Goal: Task Accomplishment & Management: Manage account settings

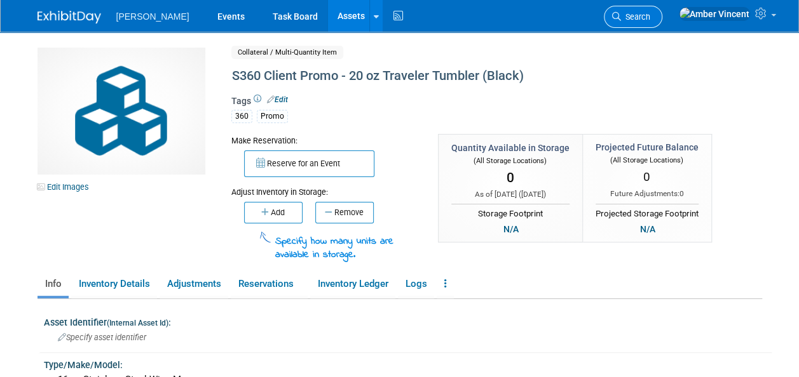
click at [650, 19] on span "Search" at bounding box center [635, 17] width 29 height 10
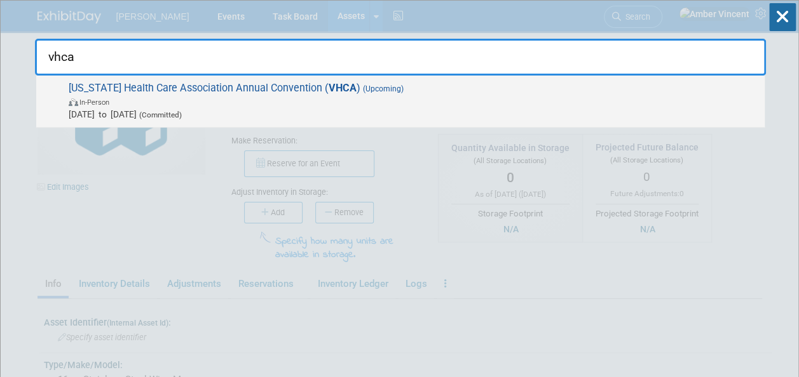
type input "vhca"
click at [433, 103] on span "In-Person" at bounding box center [413, 101] width 689 height 13
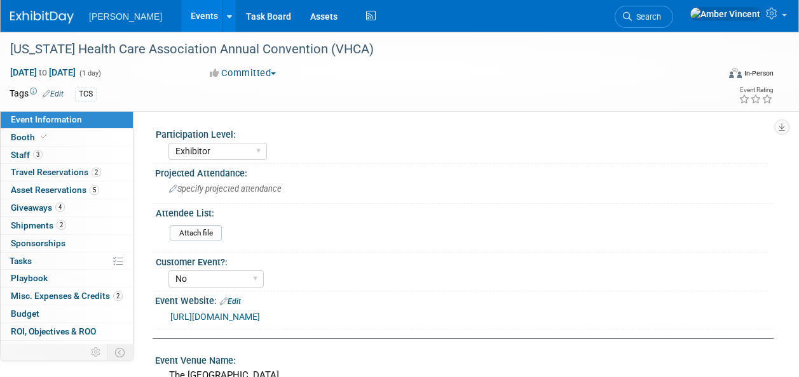
select select "Exhibitor"
select select "No"
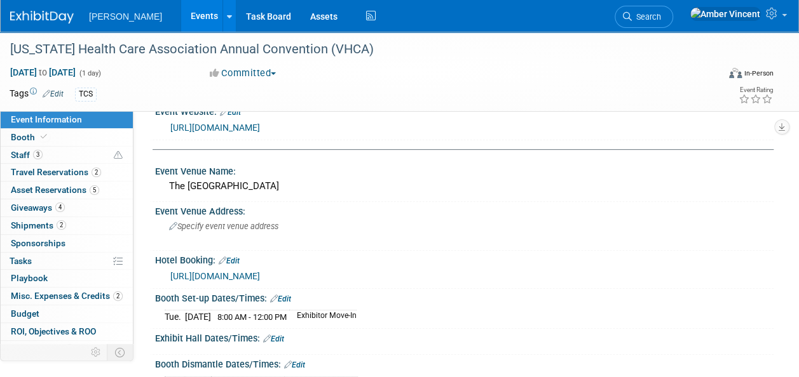
scroll to position [191, 0]
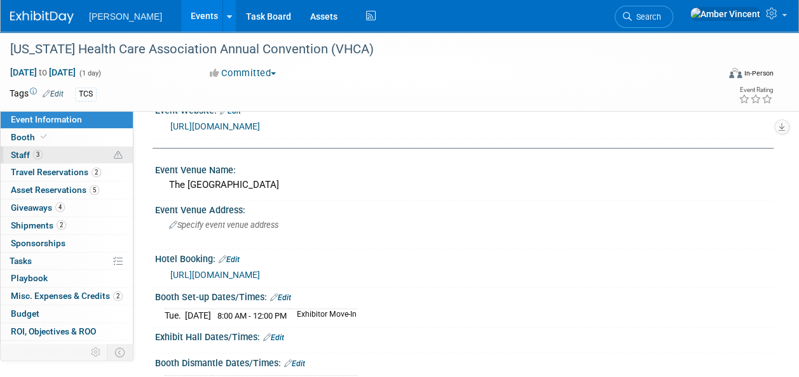
click at [53, 155] on link "3 Staff 3" at bounding box center [67, 155] width 132 height 17
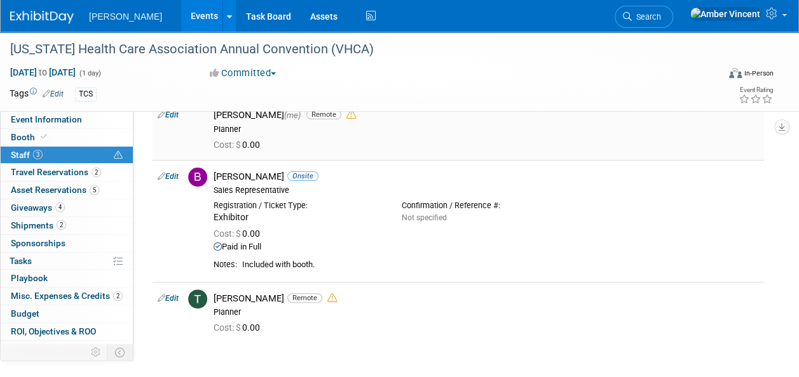
scroll to position [0, 0]
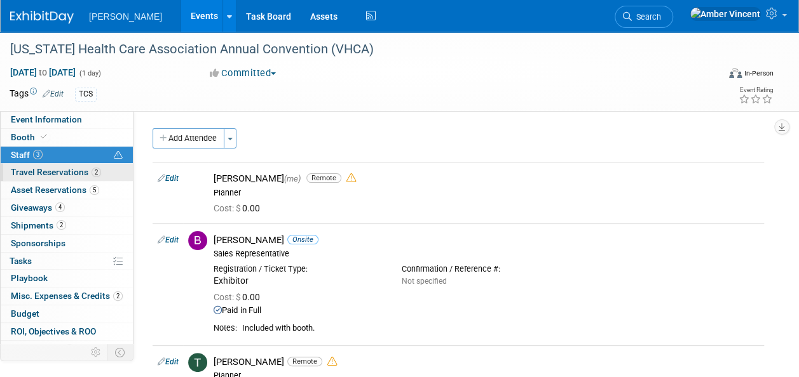
click at [78, 177] on span "Travel Reservations 2" at bounding box center [56, 172] width 90 height 10
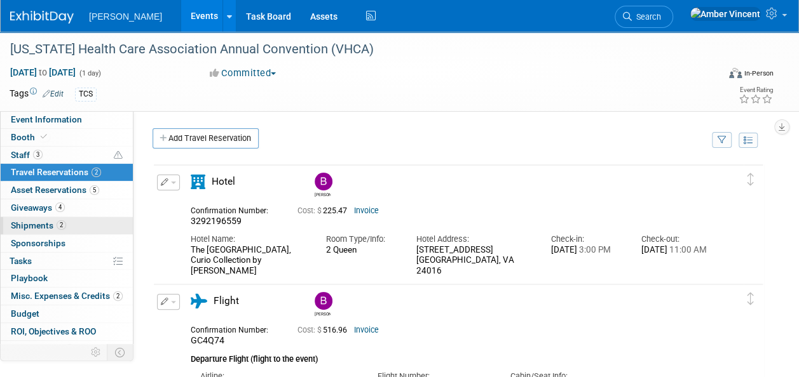
click at [71, 229] on link "2 Shipments 2" at bounding box center [67, 225] width 132 height 17
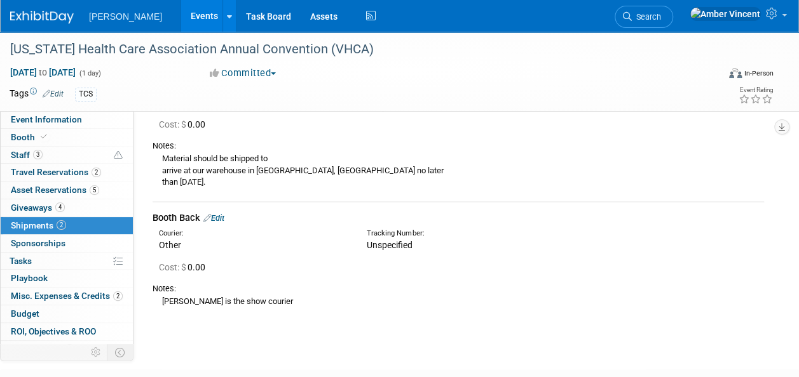
scroll to position [64, 0]
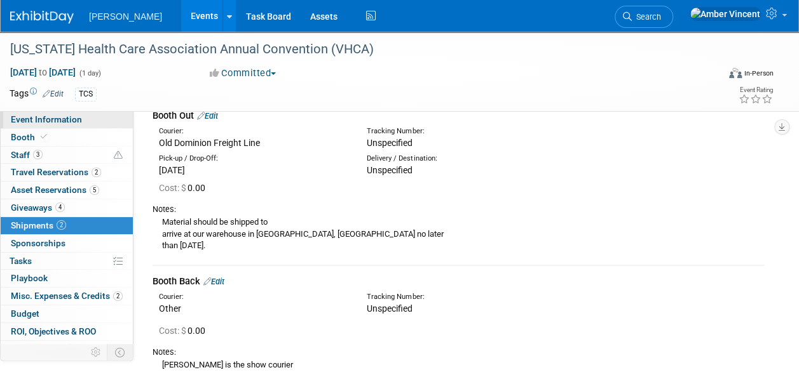
click at [46, 124] on span "Event Information" at bounding box center [46, 119] width 71 height 10
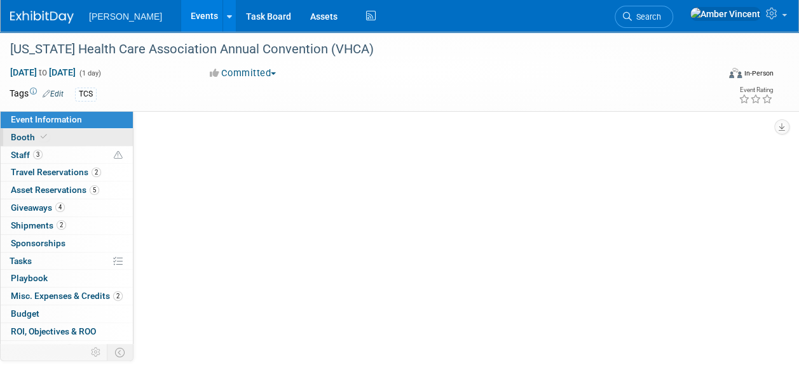
select select "Exhibitor"
select select "No"
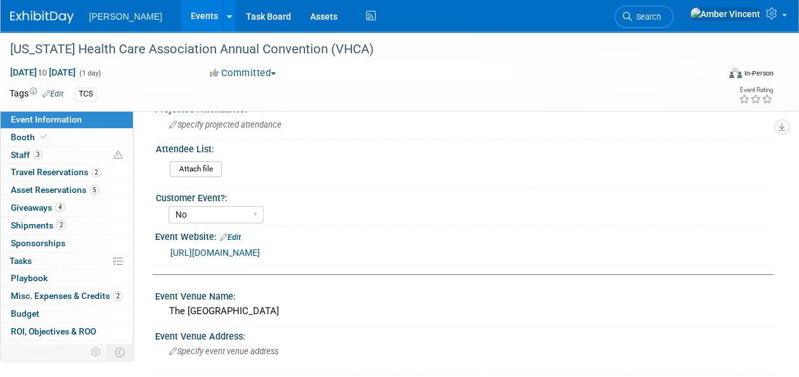
scroll to position [127, 0]
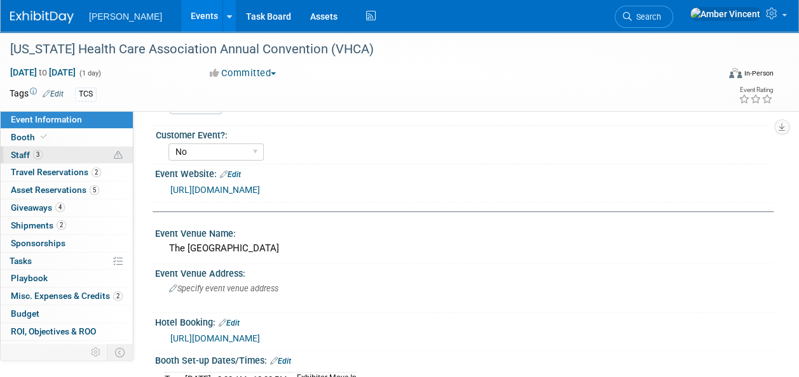
click at [43, 155] on link "3 Staff 3" at bounding box center [67, 155] width 132 height 17
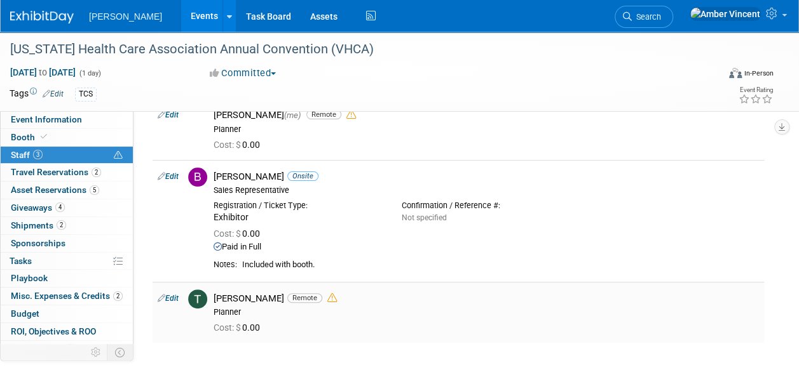
scroll to position [0, 0]
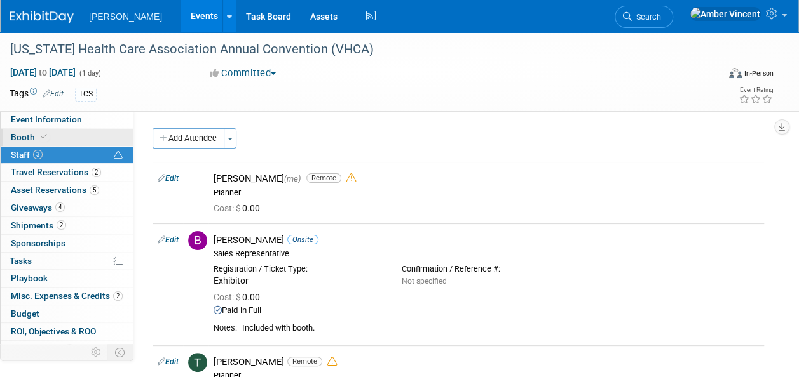
click at [51, 138] on link "Booth" at bounding box center [67, 137] width 132 height 17
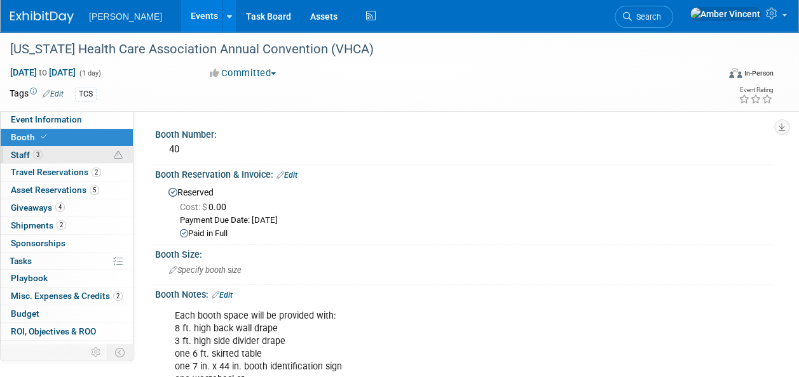
click at [11, 158] on span "Staff 3" at bounding box center [27, 155] width 32 height 10
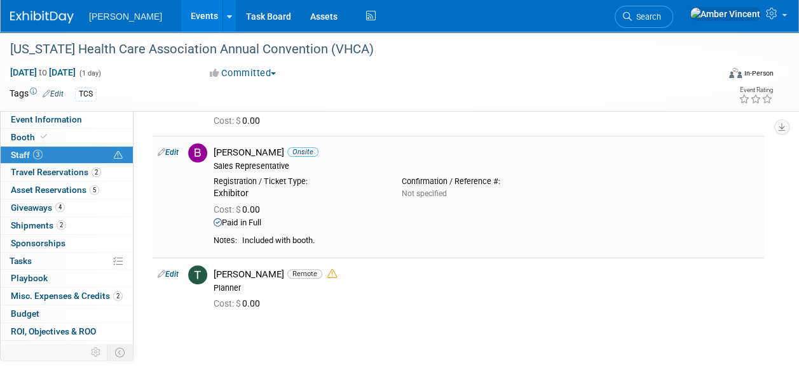
scroll to position [127, 0]
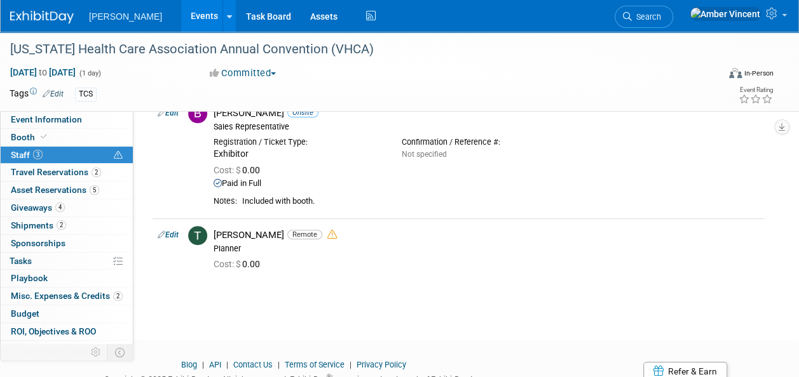
click at [437, 294] on div "[US_STATE] Health Care Association Annual Convention (VHCA) [DATE] to [DATE] (1…" at bounding box center [399, 111] width 799 height 413
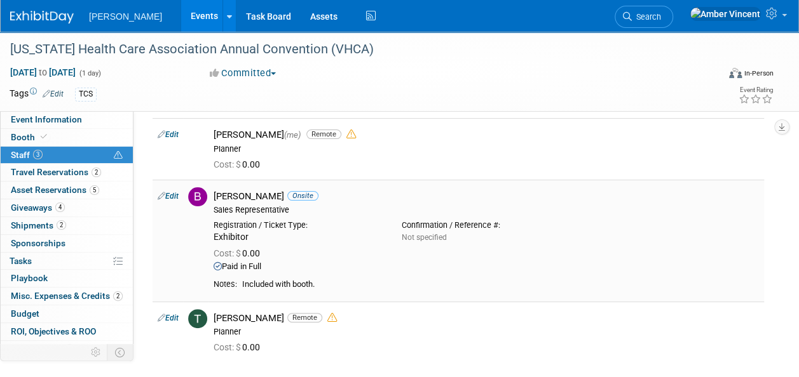
scroll to position [64, 0]
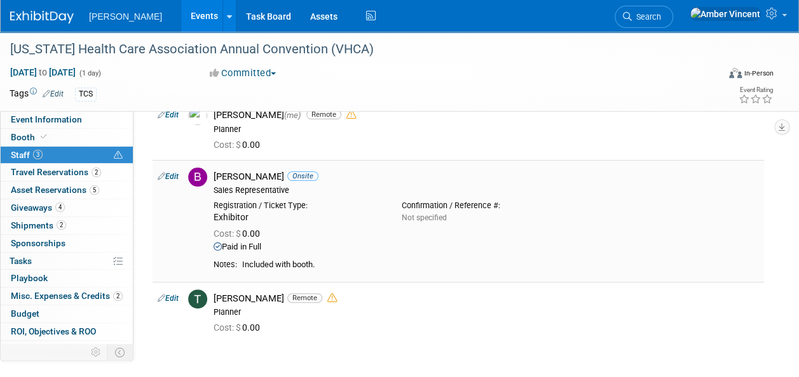
click at [174, 173] on link "Edit" at bounding box center [168, 176] width 21 height 9
select select "7bfd10ce-ec8d-4b74-b69b-7fd2a84b17e7"
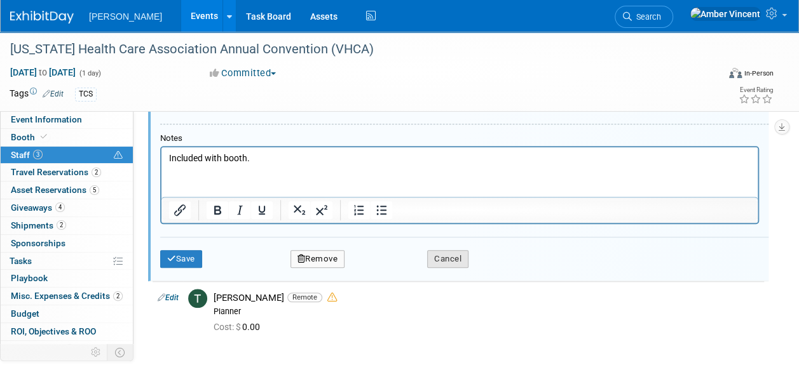
scroll to position [523, 0]
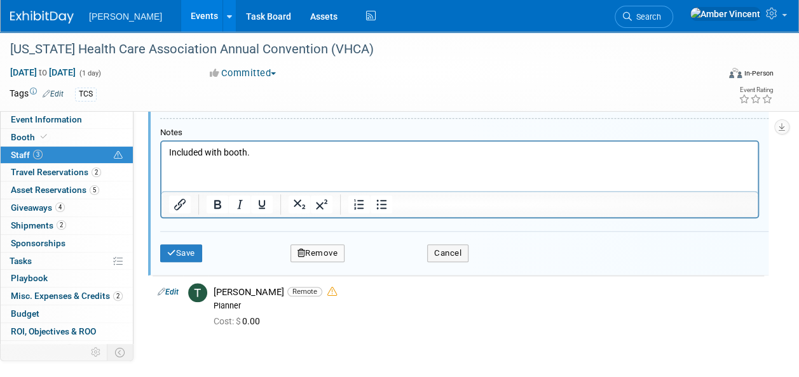
click at [252, 149] on p "Included with booth." at bounding box center [459, 152] width 581 height 13
click at [171, 260] on button "Save" at bounding box center [181, 254] width 42 height 18
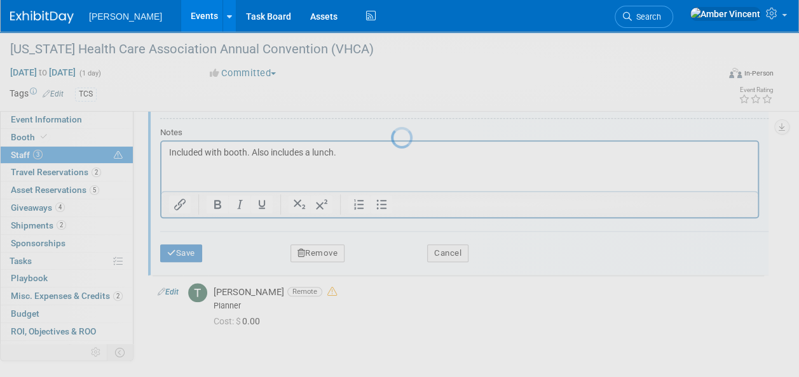
scroll to position [178, 0]
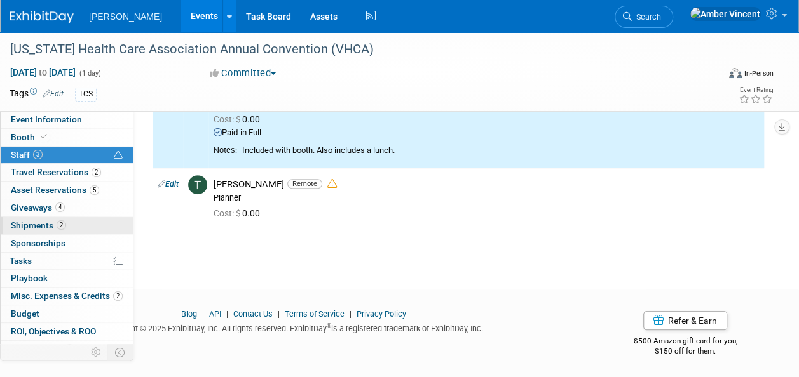
click at [58, 224] on span "2" at bounding box center [62, 225] width 10 height 10
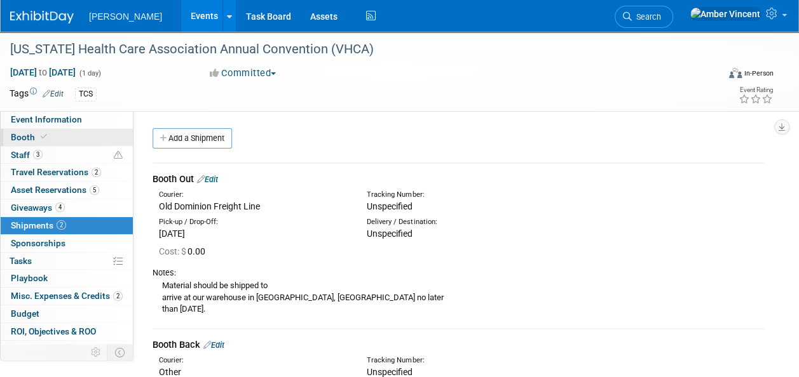
drag, startPoint x: 59, startPoint y: 118, endPoint x: 66, endPoint y: 130, distance: 13.9
click at [59, 118] on span "Event Information" at bounding box center [46, 119] width 71 height 10
select select "Exhibitor"
select select "No"
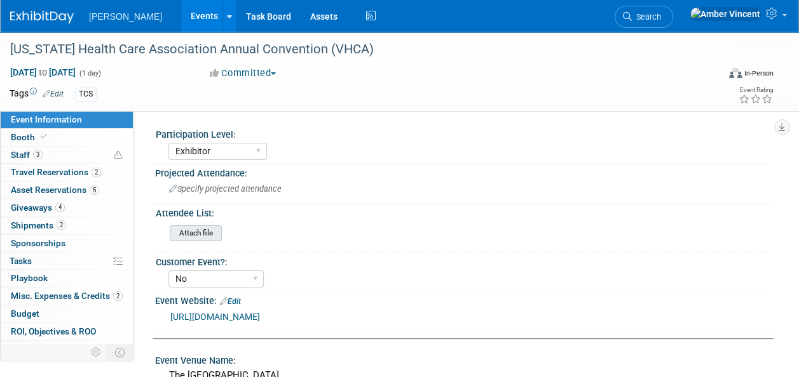
click at [183, 230] on input "file" at bounding box center [134, 233] width 173 height 15
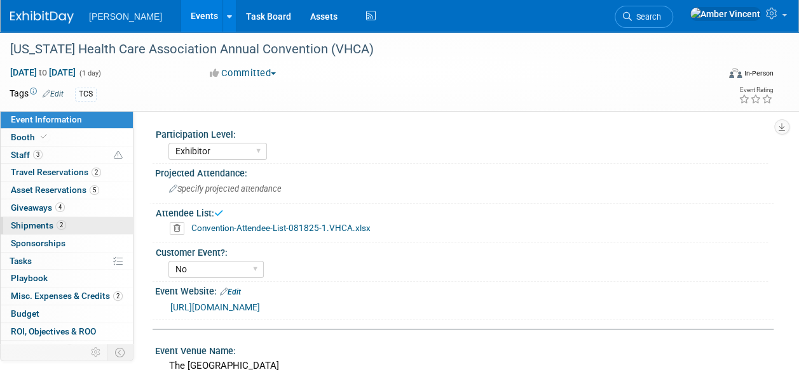
click at [24, 229] on span "Shipments 2" at bounding box center [38, 225] width 55 height 10
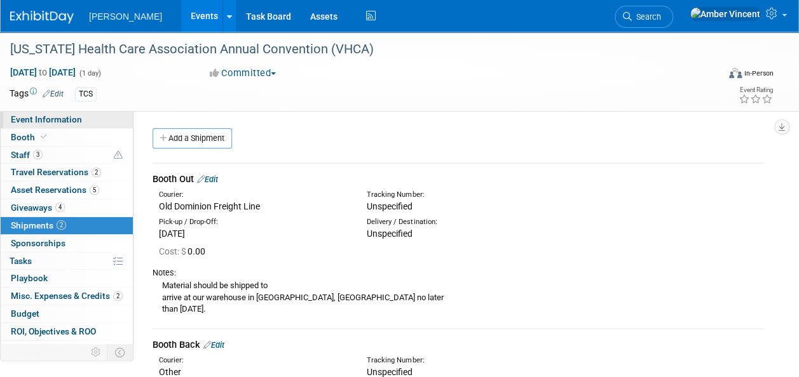
click at [27, 118] on span "Event Information" at bounding box center [46, 119] width 71 height 10
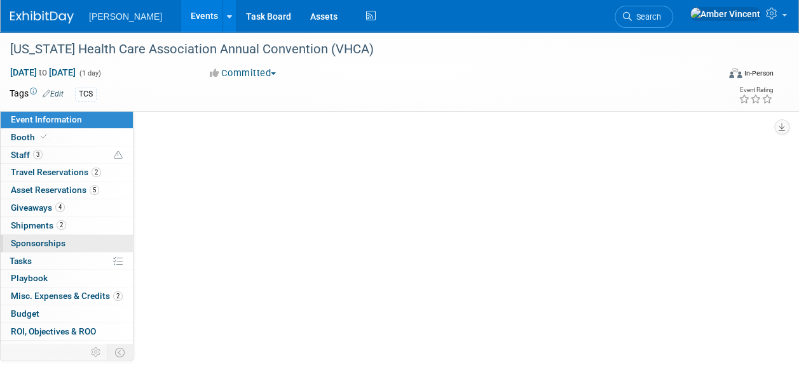
select select "Exhibitor"
select select "No"
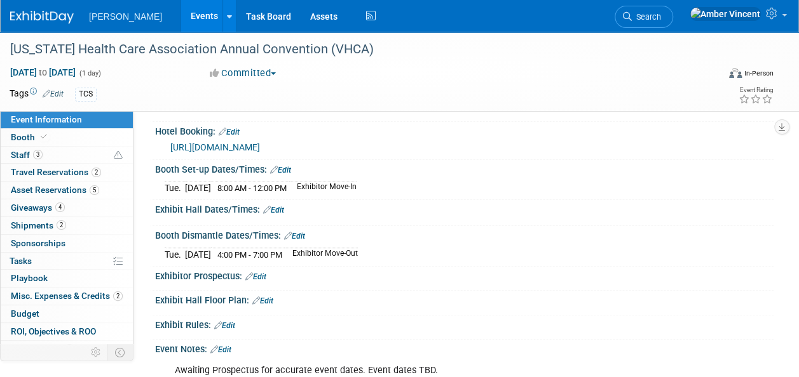
scroll to position [318, 0]
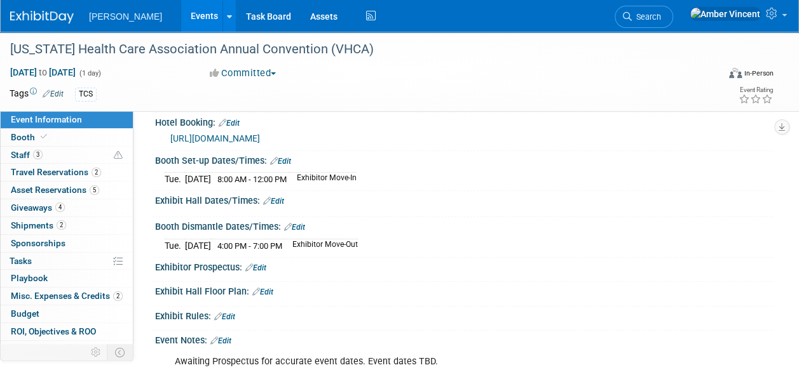
click at [273, 199] on link "Edit" at bounding box center [273, 201] width 21 height 9
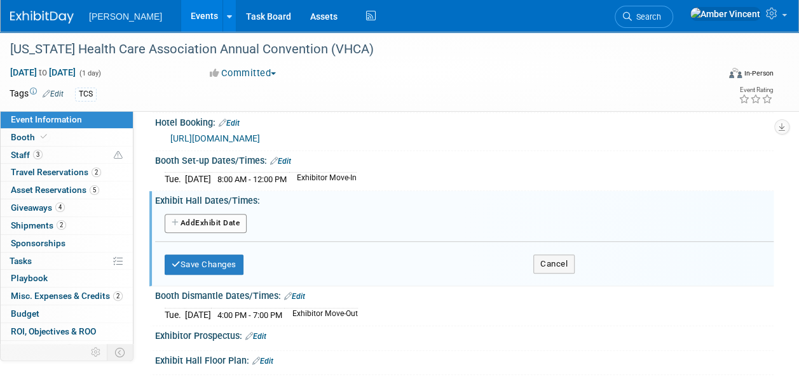
click at [230, 227] on button "Add Another Exhibit Date" at bounding box center [206, 223] width 82 height 19
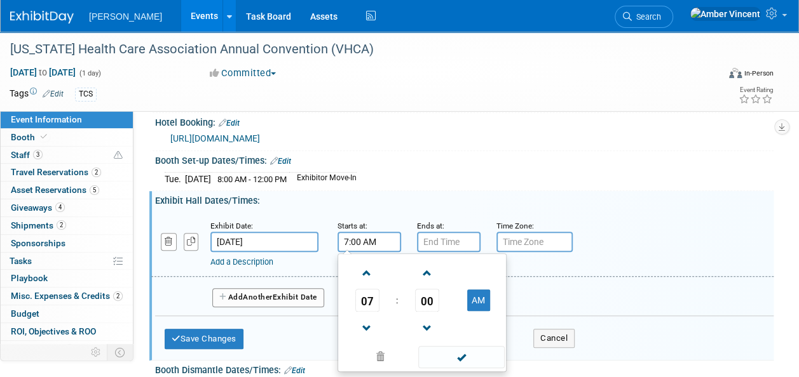
click at [358, 247] on input "7:00 AM" at bounding box center [369, 242] width 64 height 20
click at [366, 323] on span at bounding box center [367, 329] width 22 height 22
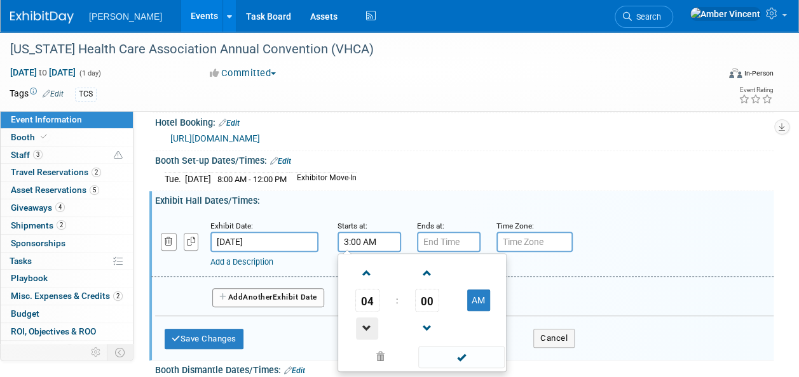
click at [366, 323] on span at bounding box center [367, 329] width 22 height 22
click at [417, 304] on span "00" at bounding box center [427, 300] width 24 height 23
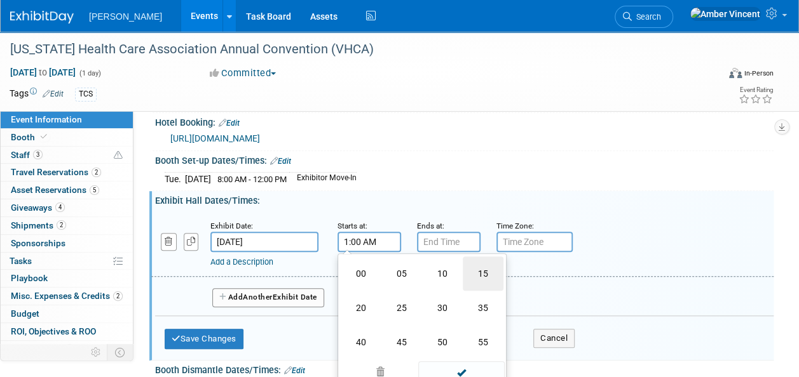
click at [484, 273] on td "15" at bounding box center [482, 274] width 41 height 34
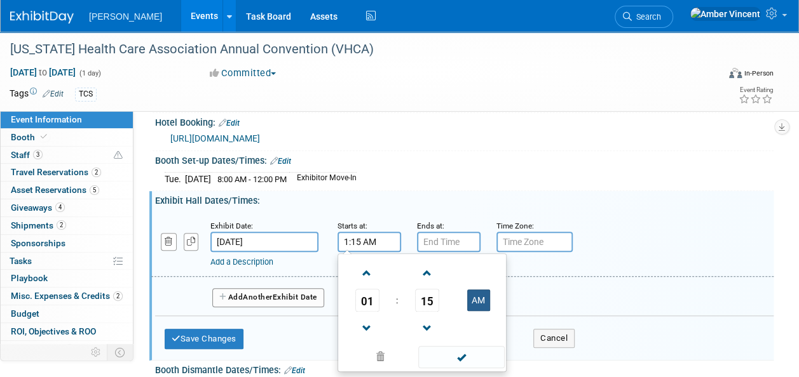
click at [489, 302] on button "AM" at bounding box center [478, 301] width 23 height 22
type input "1:15 PM"
click at [464, 360] on span at bounding box center [461, 357] width 86 height 22
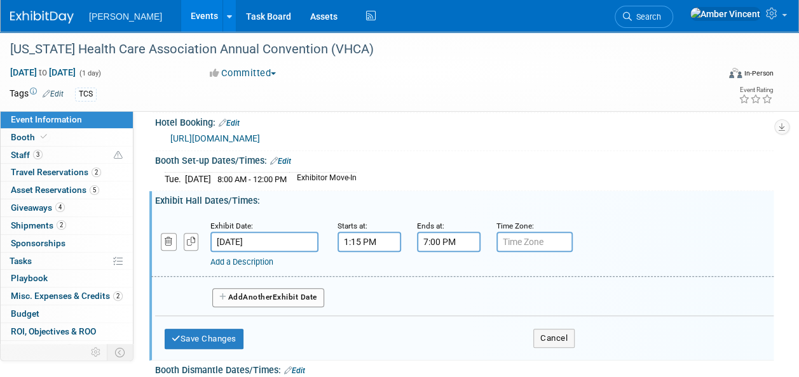
click at [447, 243] on input "7:00 PM" at bounding box center [449, 242] width 64 height 20
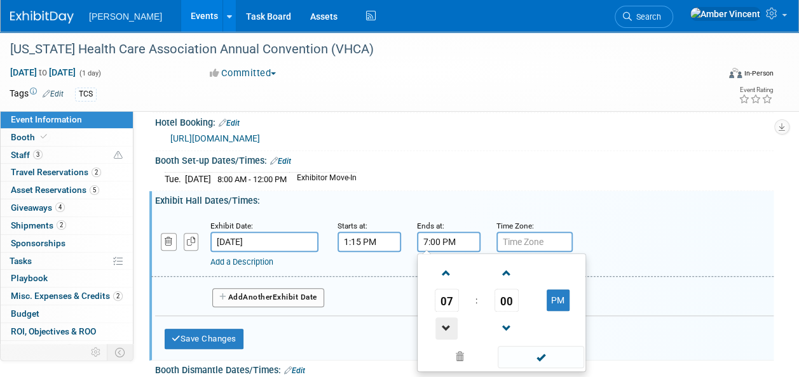
click at [452, 325] on span at bounding box center [446, 329] width 22 height 22
type input "4:00 PM"
click at [520, 357] on span at bounding box center [540, 357] width 86 height 22
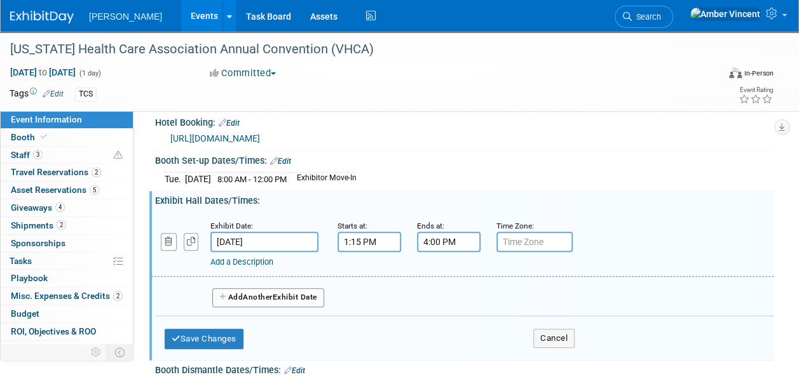
click at [257, 260] on link "Add a Description" at bounding box center [241, 262] width 63 height 10
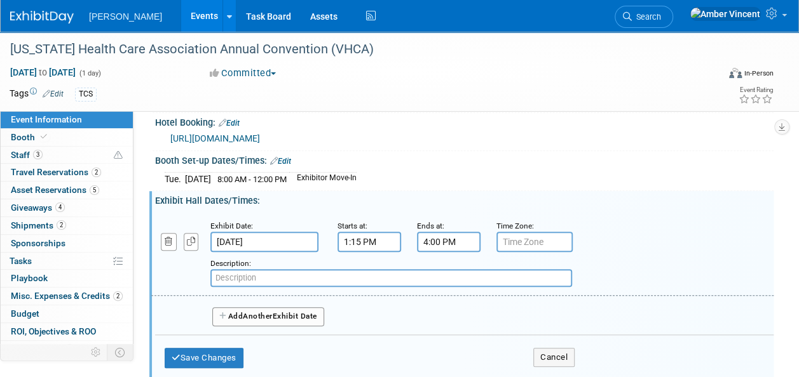
click at [252, 274] on input "text" at bounding box center [390, 278] width 361 height 18
type input "Exhibit Hall Open"
click at [194, 364] on button "Save Changes" at bounding box center [204, 358] width 79 height 20
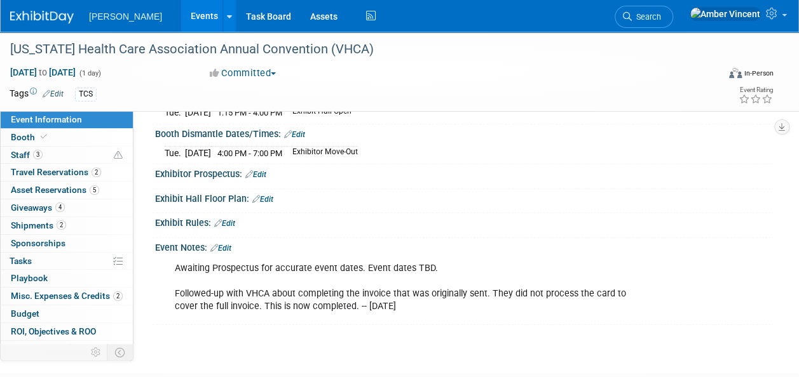
scroll to position [445, 0]
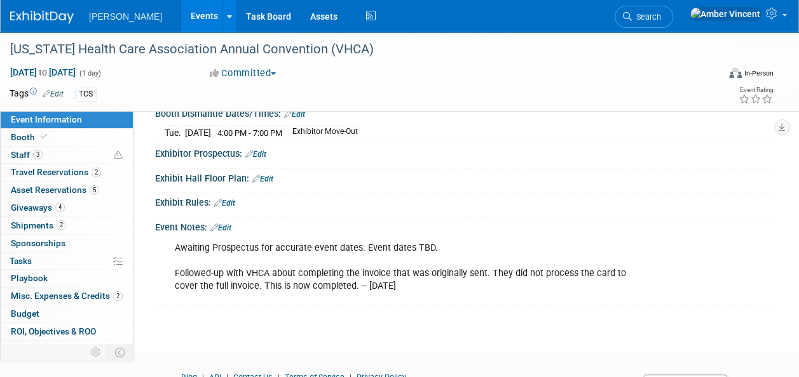
click at [227, 224] on link "Edit" at bounding box center [220, 228] width 21 height 9
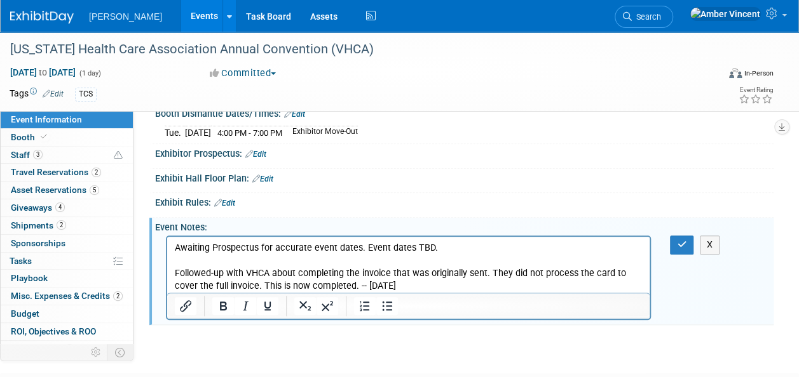
scroll to position [0, 0]
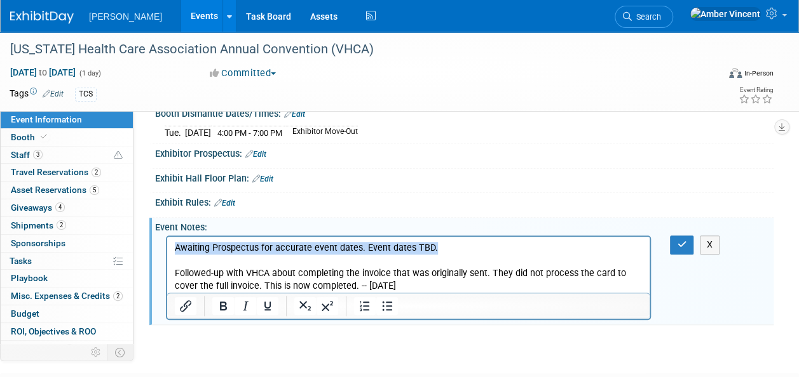
drag, startPoint x: 410, startPoint y: 246, endPoint x: 170, endPoint y: 253, distance: 240.9
click at [170, 253] on html "Awaiting Prospectus for accurate event dates. Event dates TBD. Followed-up with…" at bounding box center [408, 265] width 482 height 56
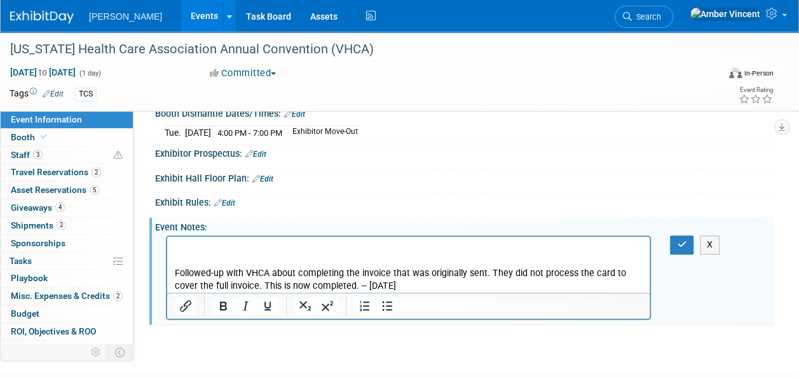
click at [175, 273] on p "Followed-up with VHCA about completing the invoice that was originally sent. Th…" at bounding box center [409, 267] width 468 height 51
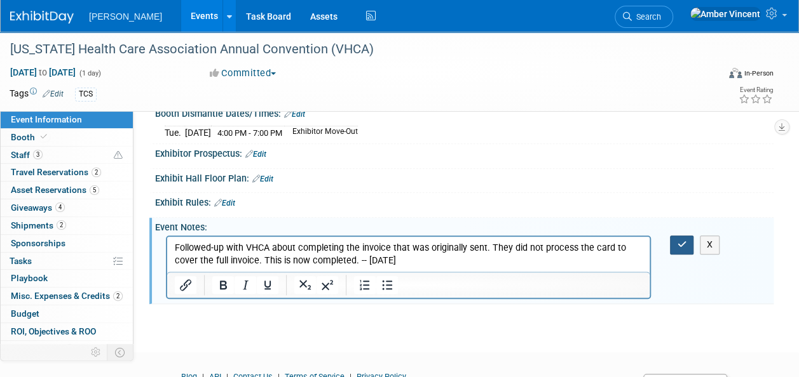
click at [680, 243] on icon "button" at bounding box center [682, 244] width 10 height 9
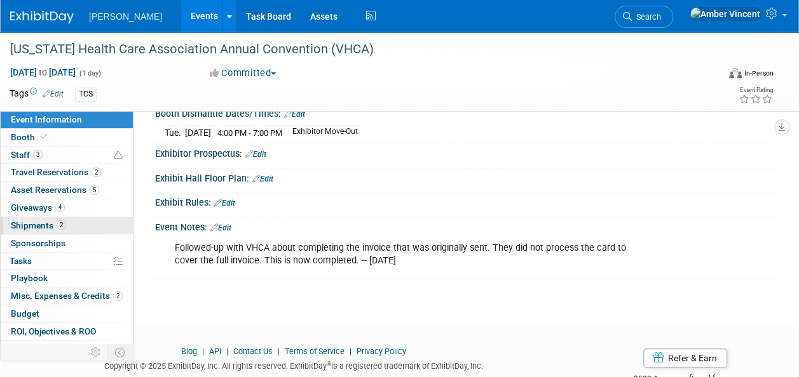
click at [37, 221] on span "Shipments 2" at bounding box center [38, 225] width 55 height 10
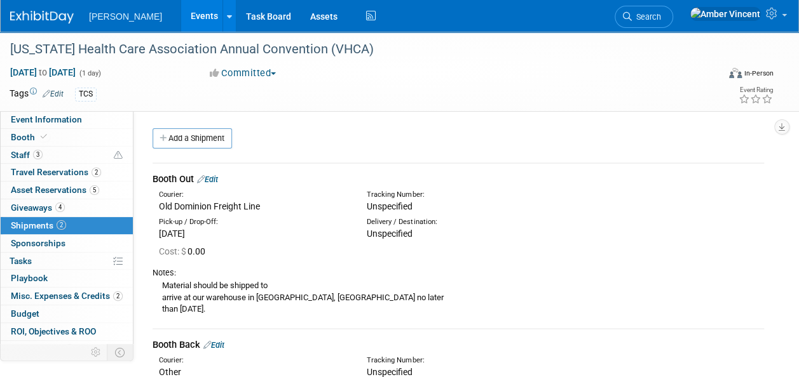
click at [211, 181] on link "Edit" at bounding box center [207, 180] width 21 height 10
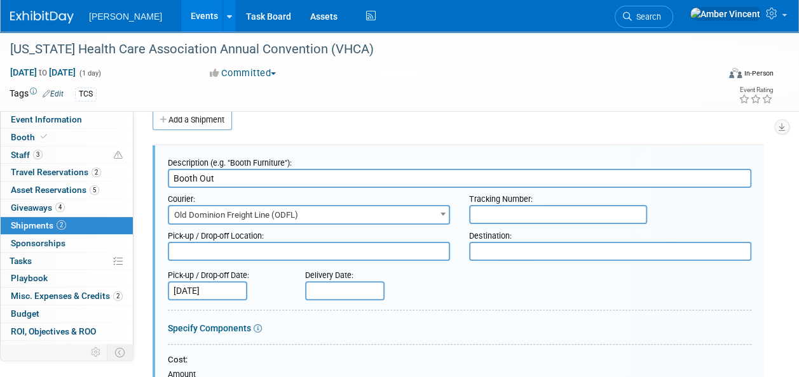
click at [503, 250] on textarea at bounding box center [610, 251] width 282 height 19
click at [565, 245] on textarea at bounding box center [610, 251] width 282 height 19
paste textarea "C/O: [PERSON_NAME] Exposition Services [STREET_ADDRESS]"
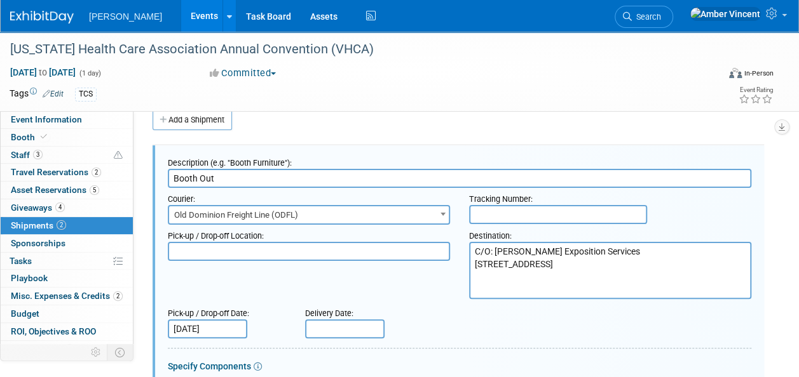
click at [475, 253] on textarea "C/O: [PERSON_NAME] Exposition Services [STREET_ADDRESS]" at bounding box center [610, 270] width 282 height 57
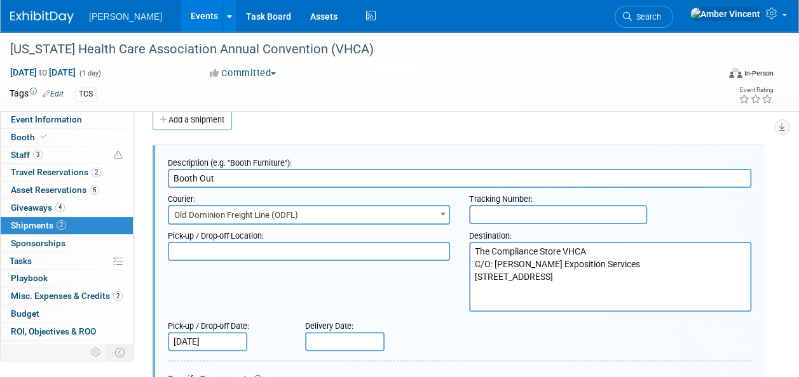
click at [563, 250] on textarea "The Compliance Store VHCA C/O: [PERSON_NAME] Exposition Services [STREET_ADDRES…" at bounding box center [610, 277] width 282 height 70
click at [590, 252] on textarea "The Compliance Store/VHCA C/O: [PERSON_NAME] Exposition Services [STREET_ADDRES…" at bounding box center [610, 277] width 282 height 70
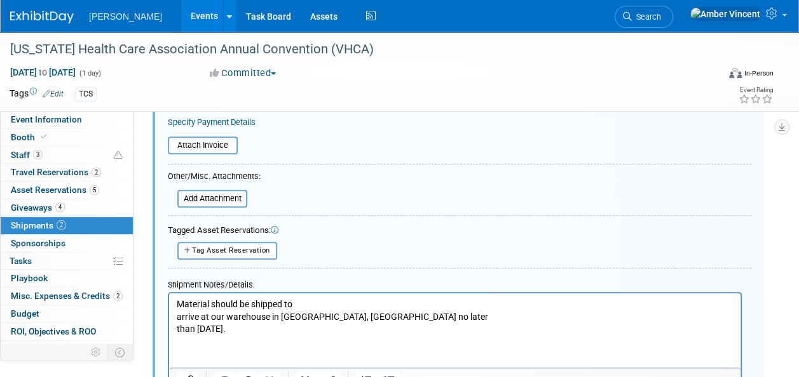
scroll to position [463, 0]
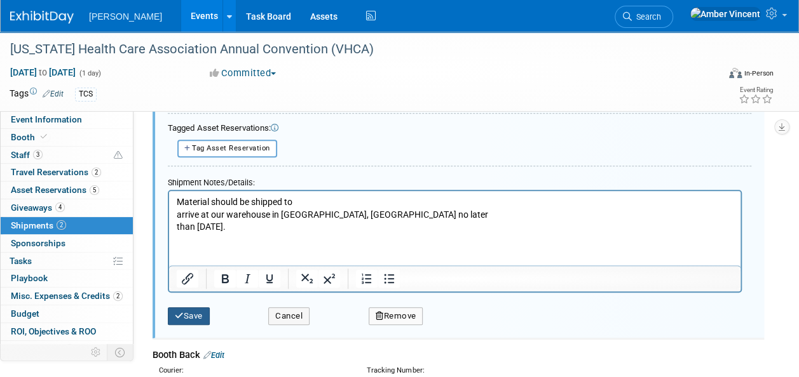
type textarea "The Compliance Store/VHCA C/O: [PERSON_NAME] Exposition Services [STREET_ADDRES…"
click at [205, 313] on button "Save" at bounding box center [189, 316] width 42 height 18
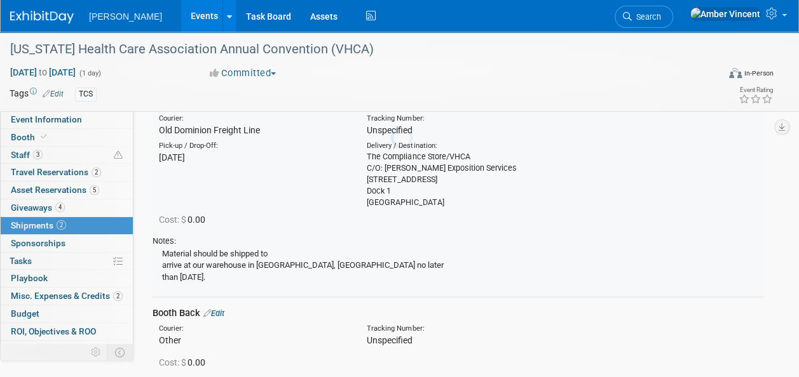
scroll to position [18, 0]
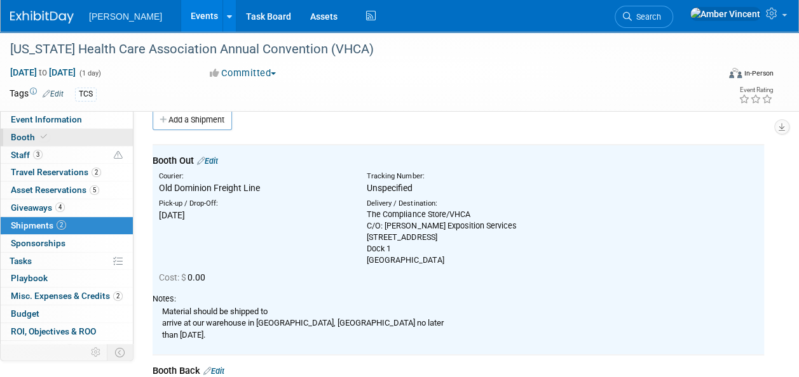
click at [22, 136] on span "Booth" at bounding box center [30, 137] width 39 height 10
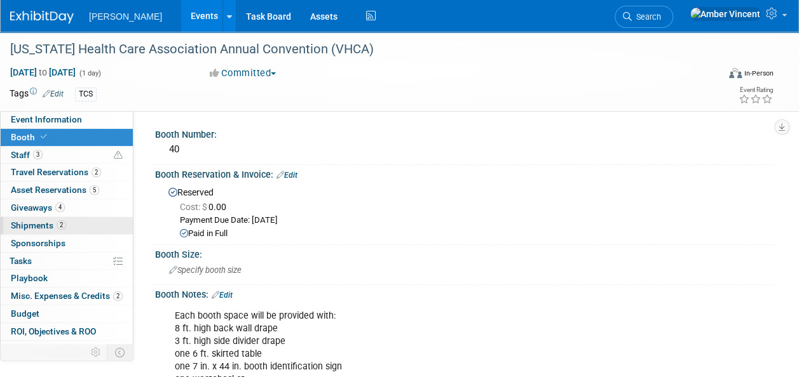
click at [48, 225] on span "Shipments 2" at bounding box center [38, 225] width 55 height 10
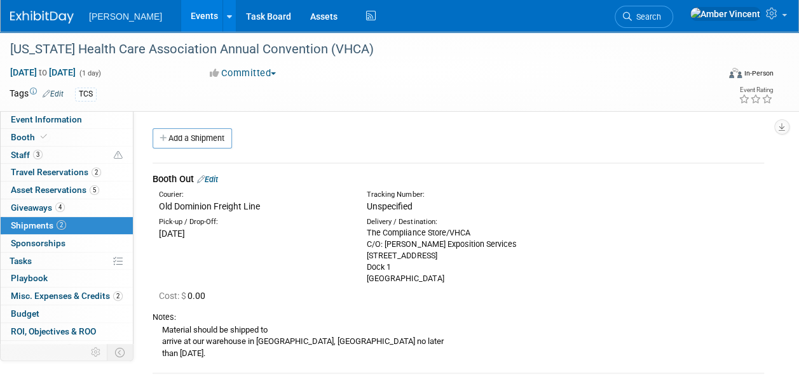
click at [218, 179] on link "Edit" at bounding box center [207, 180] width 21 height 10
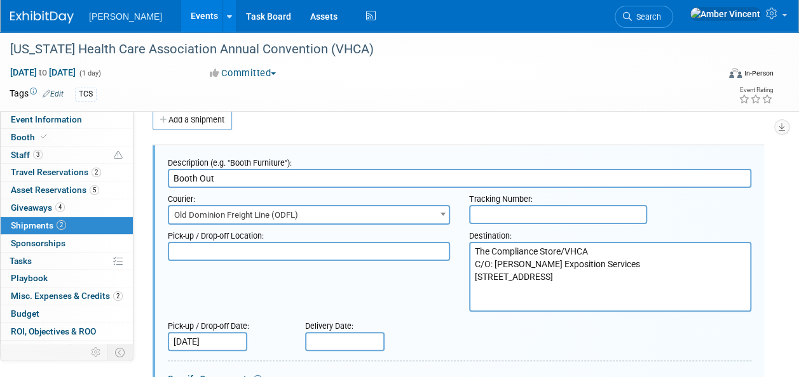
click at [593, 253] on textarea "The Compliance Store/VHCA C/O: [PERSON_NAME] Exposition Services [STREET_ADDRES…" at bounding box center [610, 277] width 282 height 70
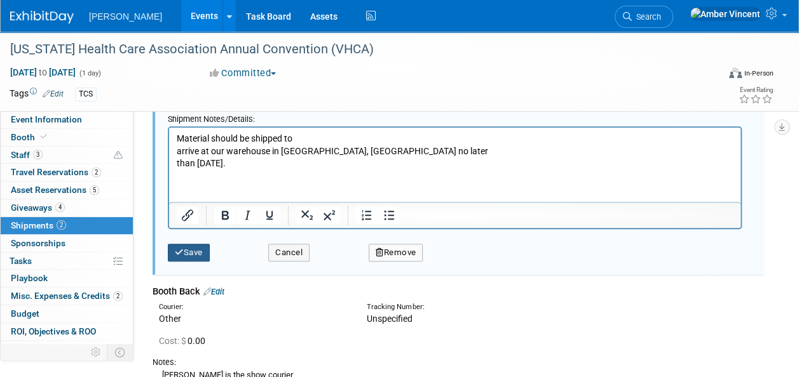
type textarea "The Compliance Store/VHCA #40 C/O: [PERSON_NAME] Exposition Services [STREET_AD…"
click at [178, 248] on icon "submit" at bounding box center [179, 252] width 9 height 8
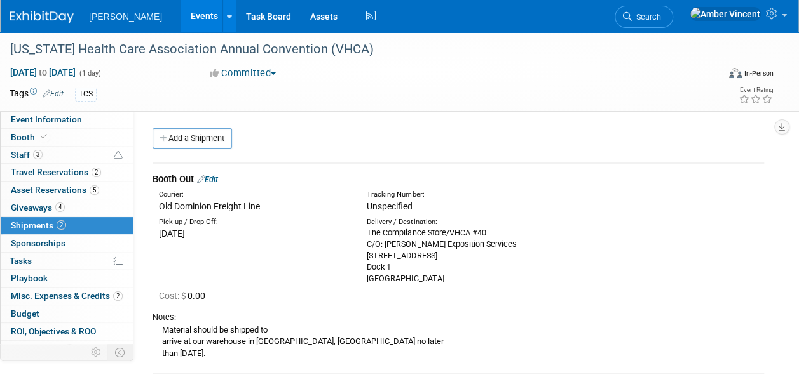
click at [217, 179] on link "Edit" at bounding box center [207, 180] width 21 height 10
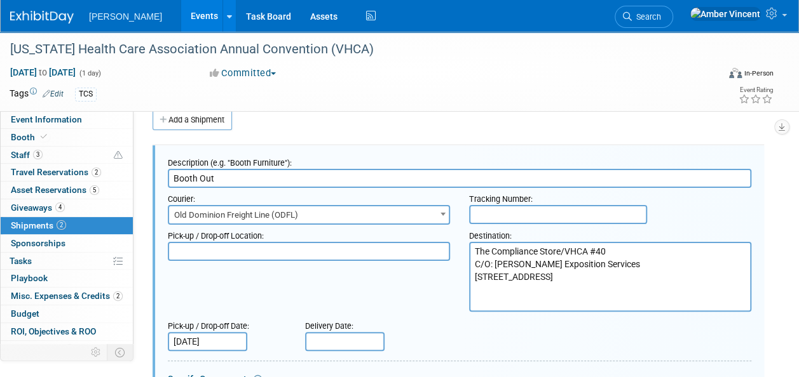
click at [230, 252] on textarea at bounding box center [309, 251] width 282 height 19
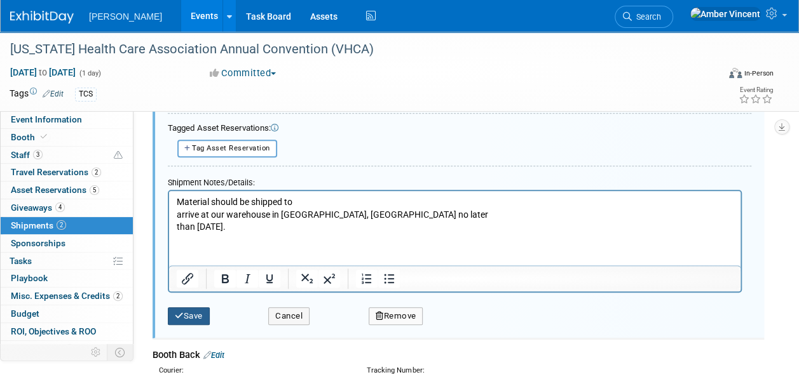
type textarea "[STREET_ADDRESS] 36117"
click at [202, 315] on button "Save" at bounding box center [189, 316] width 42 height 18
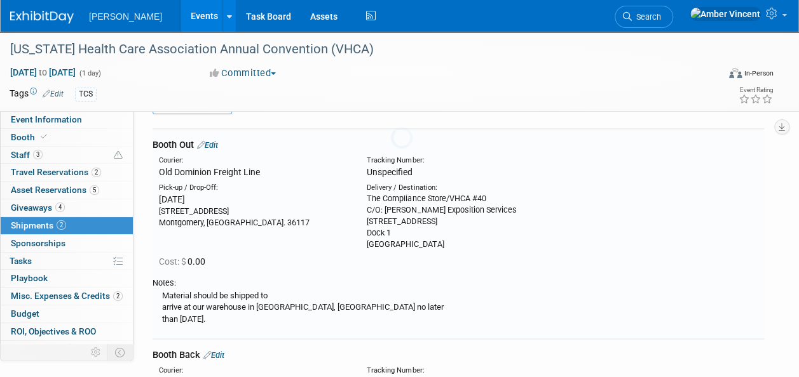
scroll to position [18, 0]
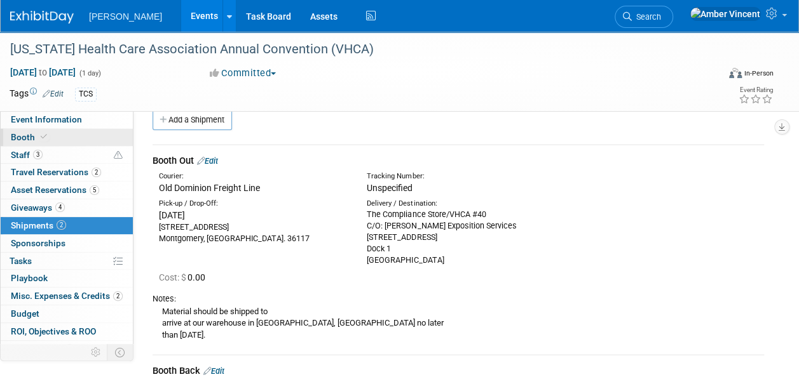
click at [36, 142] on link "Booth" at bounding box center [67, 137] width 132 height 17
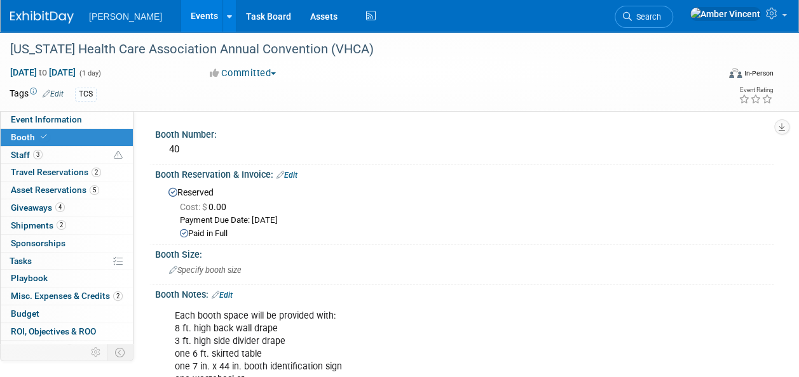
click at [9, 69] on div "[DATE] to [DATE] (1 day) [DATE] to [DATE]" at bounding box center [98, 72] width 196 height 13
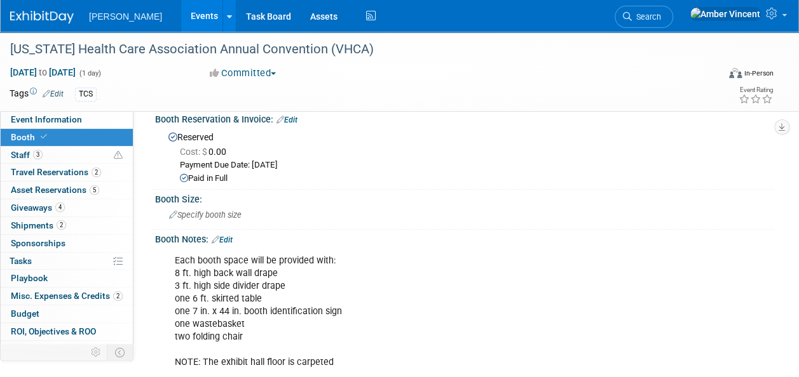
scroll to position [127, 0]
